Goal: Task Accomplishment & Management: Manage account settings

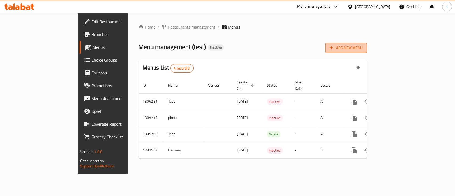
click at [363, 51] on span "Add New Menu" at bounding box center [346, 48] width 33 height 7
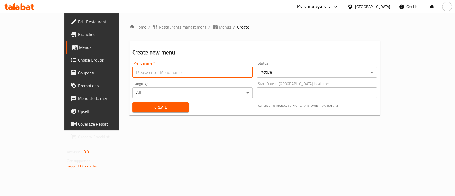
click at [164, 75] on input "text" at bounding box center [193, 72] width 120 height 11
type input "g"
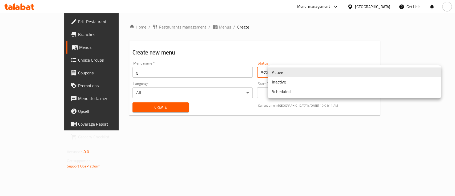
click at [293, 75] on body "​ Menu-management Egypt Get Help J Edit Restaurant Branches Menus Choice Groups…" at bounding box center [227, 104] width 455 height 183
click at [290, 84] on li "Inactive" at bounding box center [355, 82] width 174 height 10
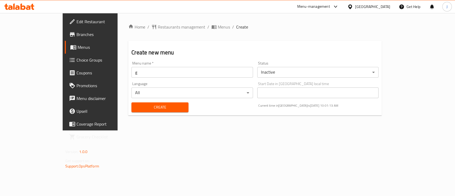
click at [174, 108] on div "Create" at bounding box center [159, 107] width 63 height 16
click at [158, 107] on span "Create" at bounding box center [160, 107] width 49 height 7
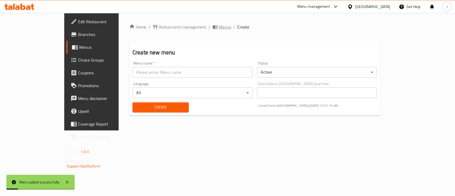
click at [219, 27] on span "Menus" at bounding box center [225, 27] width 12 height 6
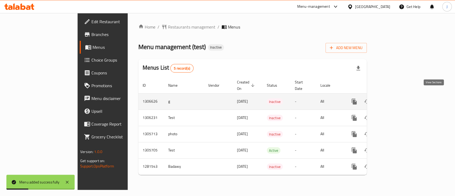
click at [396, 98] on icon "enhanced table" at bounding box center [393, 101] width 6 height 6
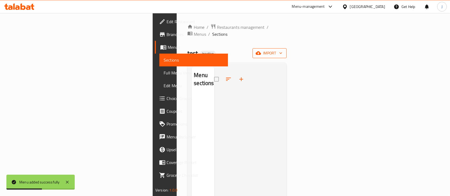
click at [282, 50] on span "import" at bounding box center [270, 53] width 26 height 7
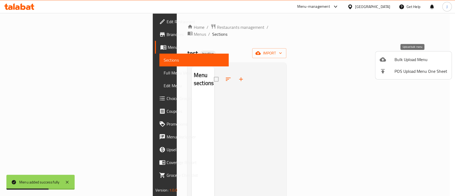
click at [399, 62] on span "Bulk Upload Menu" at bounding box center [421, 59] width 53 height 6
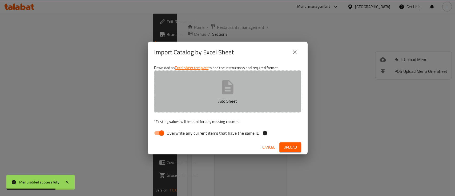
click at [221, 91] on icon "button" at bounding box center [227, 87] width 17 height 17
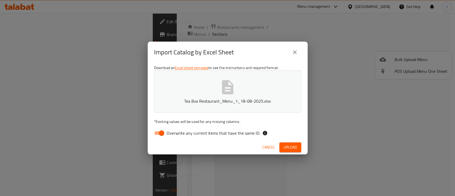
click at [291, 148] on span "Upload" at bounding box center [290, 147] width 13 height 7
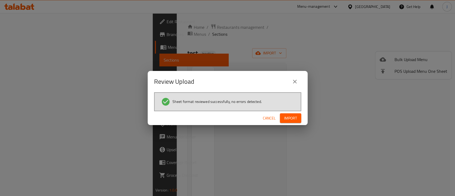
click at [294, 119] on span "Import" at bounding box center [290, 118] width 13 height 7
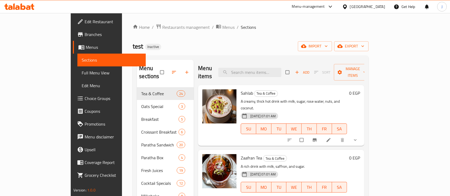
click at [82, 74] on span "Full Menu View" at bounding box center [112, 73] width 60 height 6
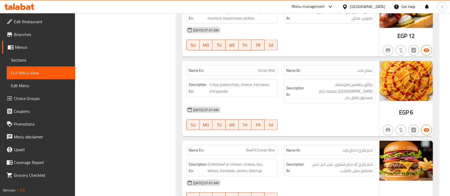
scroll to position [2916, 0]
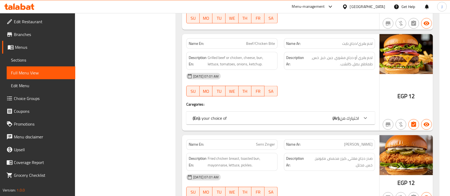
drag, startPoint x: 318, startPoint y: 112, endPoint x: 266, endPoint y: 120, distance: 52.1
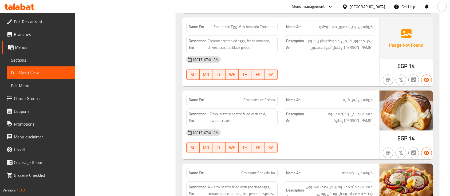
scroll to position [3307, 0]
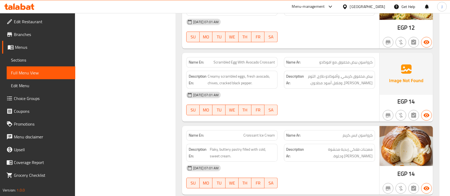
copy span "Scrambled Egg With Avocado Croissant"
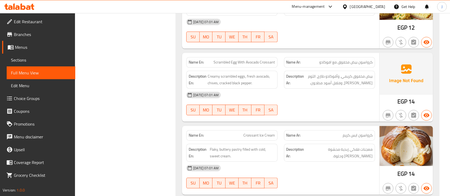
copy span "Croissant"
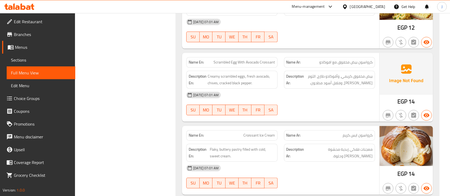
copy span "Scrambled Egg With Avocado Croissant"
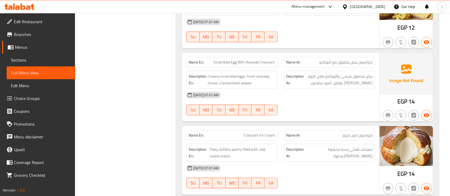
copy span "Croissant"
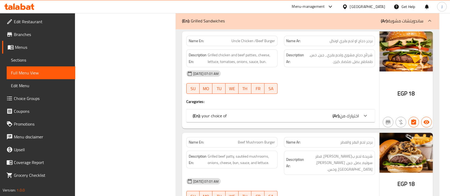
scroll to position [14258, 0]
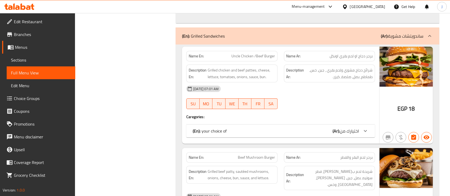
drag, startPoint x: 442, startPoint y: 110, endPoint x: 416, endPoint y: 112, distance: 26.8
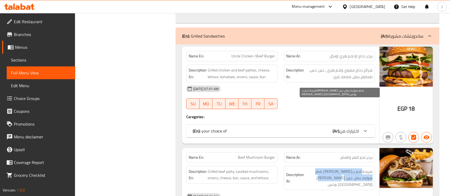
drag, startPoint x: 362, startPoint y: 102, endPoint x: 327, endPoint y: 108, distance: 35.7
click at [327, 168] on span "شريحة لحم بقري مشوي، فطر سوتيه، بصل، جبن، كيزر، صلصة، وخس." at bounding box center [338, 178] width 67 height 20
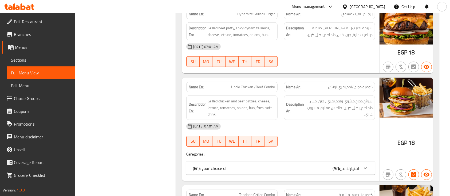
scroll to position [14507, 0]
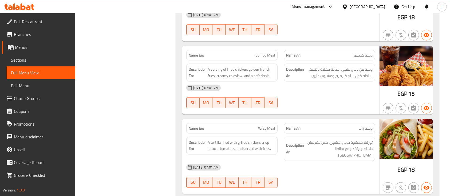
scroll to position [15076, 0]
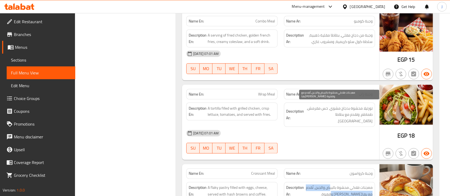
drag, startPoint x: 329, startPoint y: 103, endPoint x: 315, endPoint y: 107, distance: 14.3
click at [315, 185] on span "معجنات فلاكي محشوة بالبيض والجبن، تُقدم مع بهاش براونز وقهوة." at bounding box center [338, 191] width 67 height 13
click at [350, 185] on span "معجنات فلاكي محشوة بالبيض والجبن، تُقدم مع بهاش براونز وقهوة." at bounding box center [338, 191] width 67 height 13
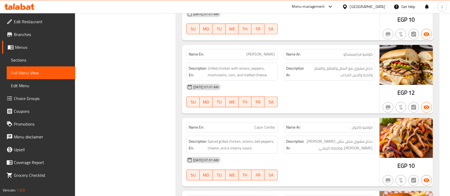
scroll to position [15823, 0]
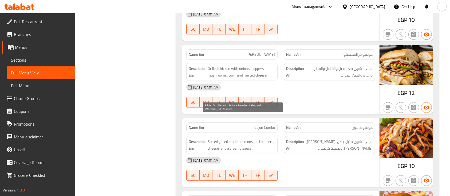
drag, startPoint x: 214, startPoint y: 117, endPoint x: 262, endPoint y: 115, distance: 48.3
drag, startPoint x: 216, startPoint y: 121, endPoint x: 263, endPoint y: 123, distance: 46.7
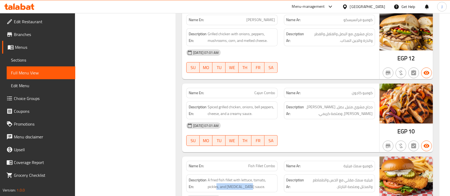
scroll to position [15858, 0]
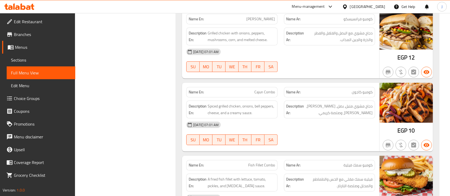
copy span "Fish Fillet Combo"
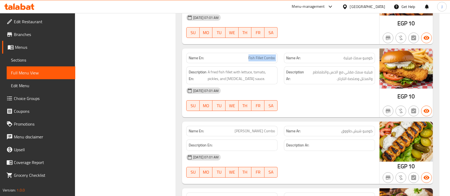
scroll to position [16001, 0]
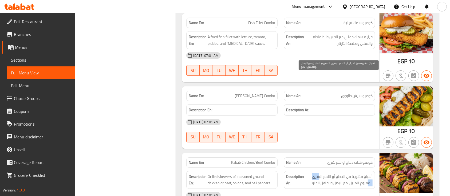
drag, startPoint x: 367, startPoint y: 85, endPoint x: 319, endPoint y: 80, distance: 48.8
click at [319, 173] on span "أسياخ مشوية من الدجاج أو اللحم البقري المفروم المتبل، مع البصل والفلفل الحلو." at bounding box center [338, 179] width 67 height 13
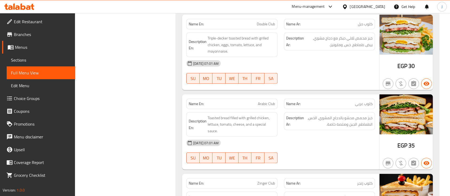
scroll to position [16498, 0]
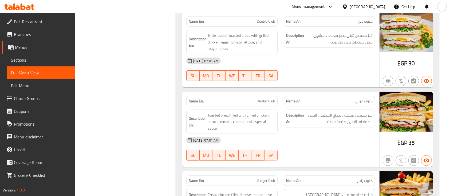
copy span "Zinger Club"
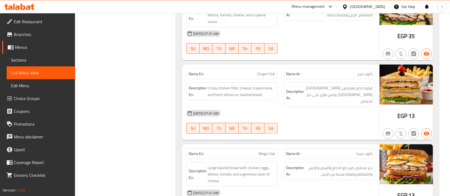
scroll to position [16641, 0]
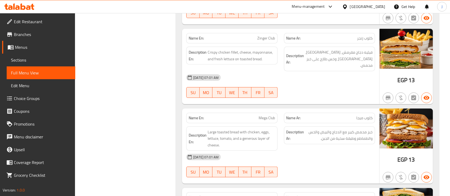
copy span "Mathafi Club"
drag, startPoint x: 370, startPoint y: 136, endPoint x: 320, endPoint y: 127, distance: 50.2
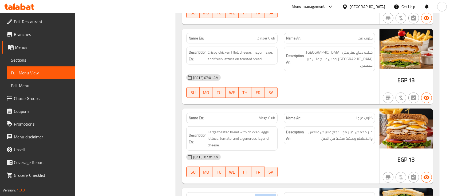
copy span "Mathafi Club"
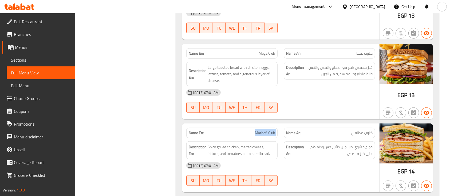
scroll to position [16712, 0]
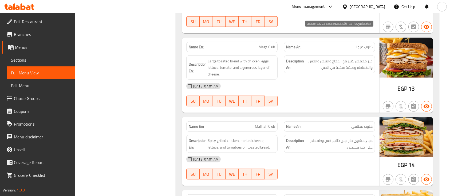
click at [328, 137] on span "دجاج مشوي حار، جبن ذائب، خس وطماطم على خبز محمص." at bounding box center [338, 143] width 67 height 13
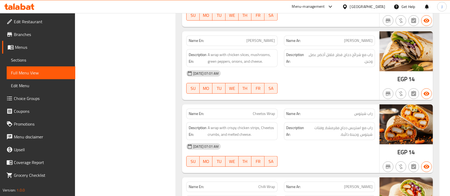
scroll to position [17885, 0]
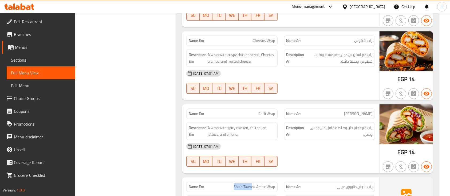
drag, startPoint x: 234, startPoint y: 76, endPoint x: 251, endPoint y: 76, distance: 17.6
copy span "Shish Tawo"
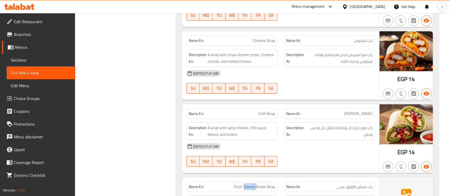
copy span "Shish Tawook Arabic Wrap"
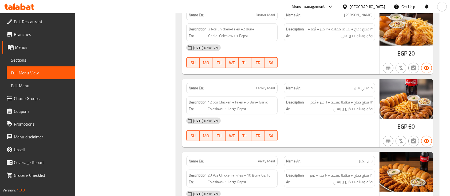
scroll to position [18561, 0]
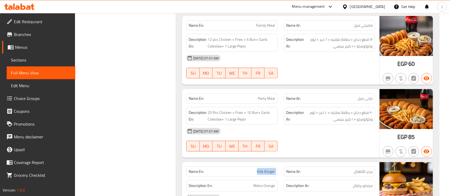
scroll to position [18632, 0]
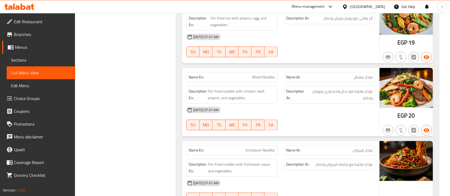
scroll to position [19343, 0]
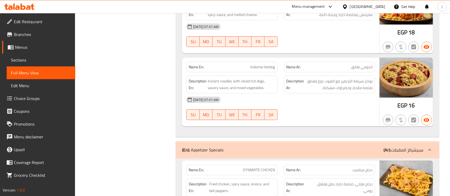
scroll to position [20232, 0]
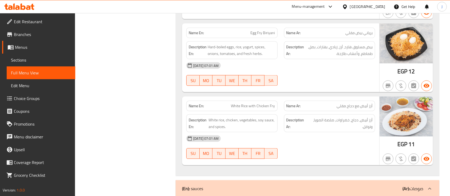
scroll to position [23223, 0]
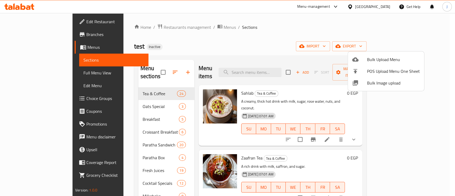
click at [382, 3] on div at bounding box center [227, 98] width 455 height 196
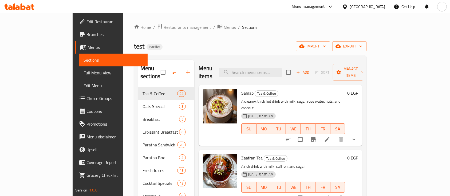
click at [385, 7] on div "Egypt" at bounding box center [363, 6] width 51 height 13
click at [380, 7] on div "Egypt" at bounding box center [367, 7] width 35 height 6
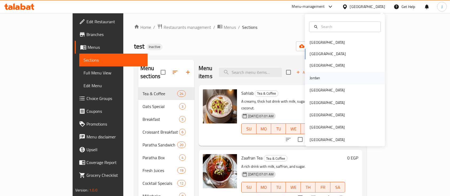
click at [317, 76] on div "Jordan" at bounding box center [314, 78] width 19 height 12
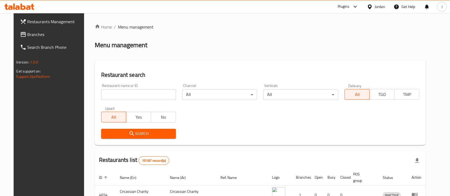
click at [124, 98] on input "search" at bounding box center [138, 94] width 75 height 11
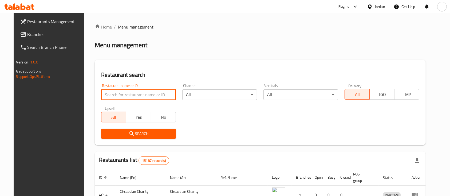
paste input "Meat Corne"
type input "Meat Corne"
click button "Search" at bounding box center [138, 134] width 75 height 10
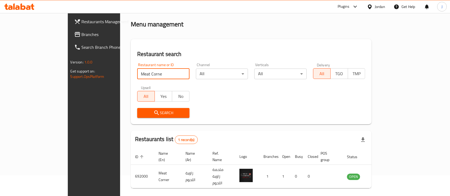
scroll to position [31, 0]
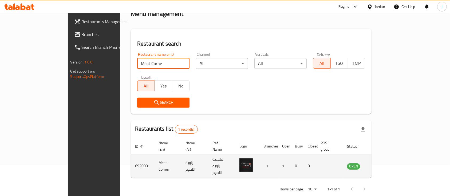
click at [381, 164] on icon "enhanced table" at bounding box center [378, 166] width 6 height 5
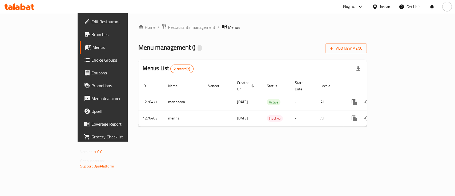
click at [91, 33] on span "Branches" at bounding box center [120, 34] width 58 height 6
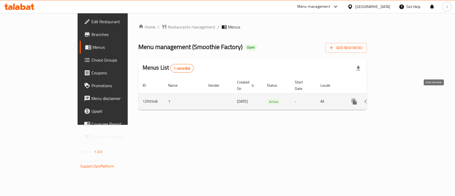
click at [399, 95] on link "enhanced table" at bounding box center [392, 101] width 13 height 13
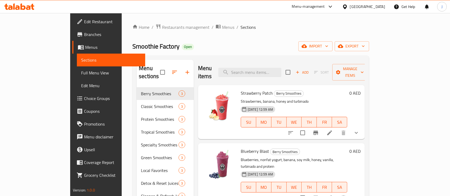
click at [84, 35] on span "Branches" at bounding box center [112, 34] width 57 height 6
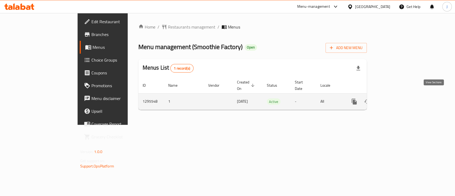
click at [396, 98] on icon "enhanced table" at bounding box center [393, 101] width 6 height 6
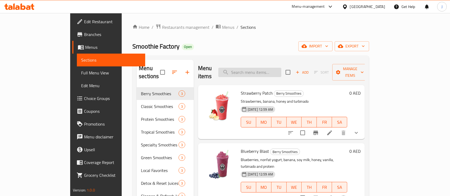
click at [260, 68] on input "search" at bounding box center [249, 72] width 63 height 9
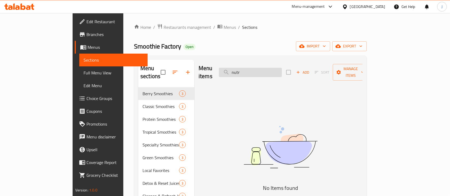
click at [274, 68] on input "nutr" at bounding box center [250, 72] width 63 height 9
click at [275, 69] on input "nutr" at bounding box center [250, 72] width 63 height 9
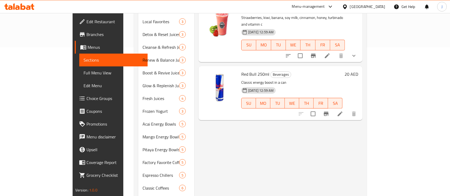
scroll to position [107, 0]
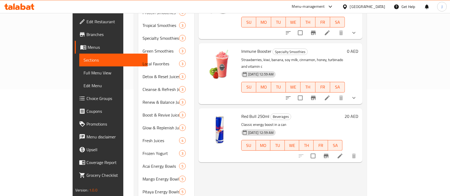
type input "boos"
click at [86, 97] on span "Choice Groups" at bounding box center [114, 98] width 57 height 6
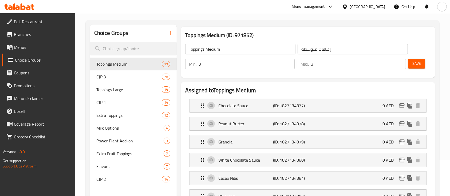
scroll to position [35, 0]
click at [22, 46] on span "Menus" at bounding box center [42, 47] width 57 height 6
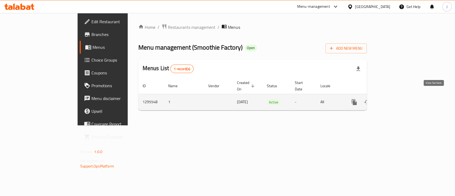
click at [396, 99] on icon "enhanced table" at bounding box center [393, 102] width 6 height 6
